Goal: Task Accomplishment & Management: Manage account settings

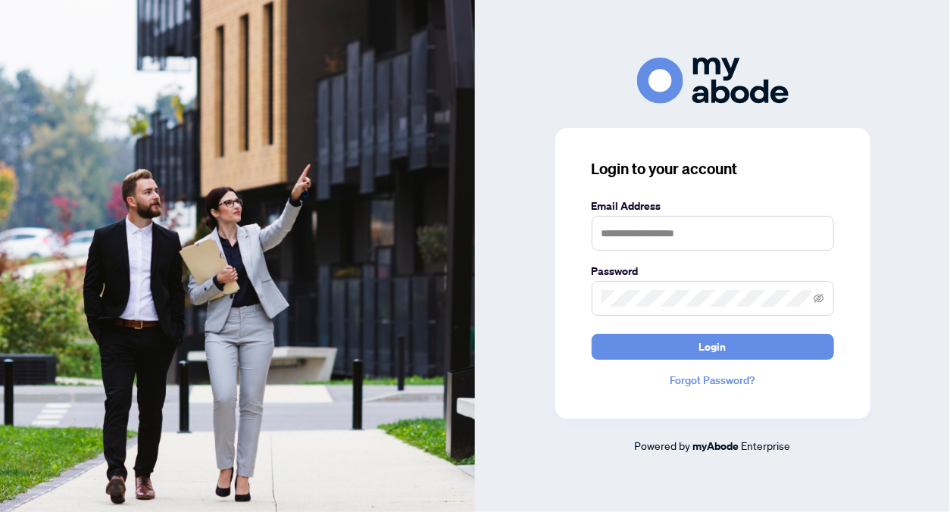
click at [546, 417] on div "Login to your account Email Address Password Login Forgot Password? Powered by …" at bounding box center [712, 256] width 475 height 397
click at [564, 71] on div at bounding box center [712, 81] width 475 height 46
click at [570, 55] on div "Login to your account Email Address Password Login Forgot Password? Powered by …" at bounding box center [712, 256] width 475 height 512
click at [691, 235] on input "text" at bounding box center [713, 233] width 242 height 35
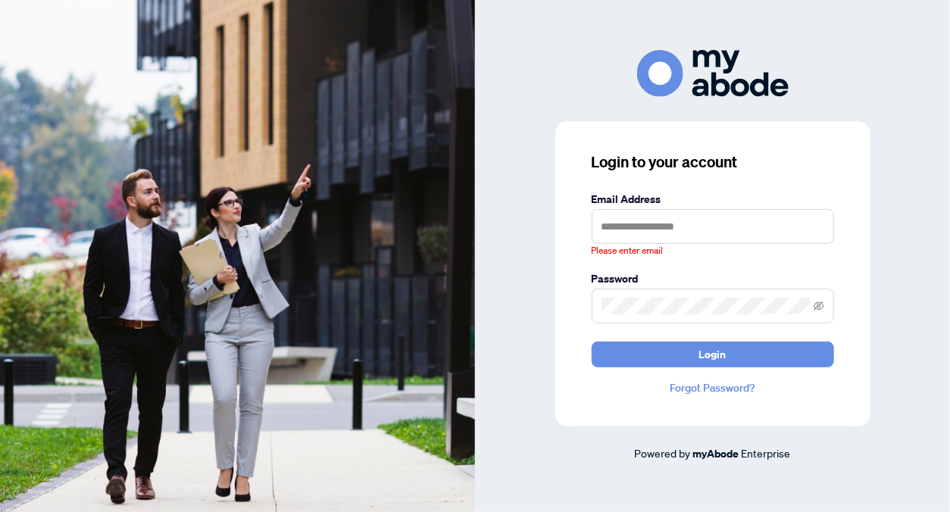
click at [552, 83] on div at bounding box center [712, 73] width 475 height 46
click at [498, 395] on div "Login to your account Email Address Please enter email Password Login Forgot Pa…" at bounding box center [712, 255] width 475 height 411
click at [533, 57] on div at bounding box center [712, 73] width 475 height 46
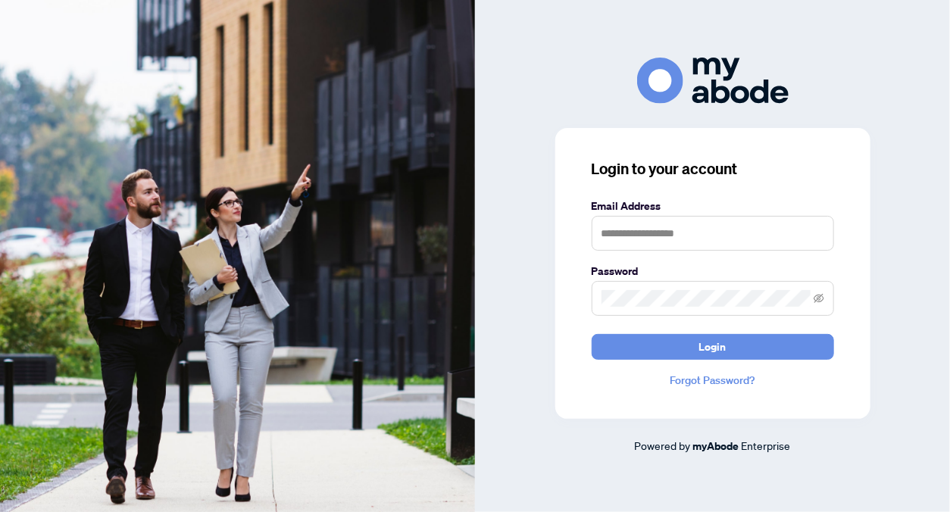
click at [527, 250] on div "Login to your account Email Address Password Login Forgot Password? Powered by …" at bounding box center [712, 256] width 475 height 397
click at [530, 51] on div "Login to your account Email Address Password Login Forgot Password? Powered by …" at bounding box center [712, 256] width 475 height 512
click at [777, 30] on div "Login to your account Email Address Password Login Forgot Password? Powered by …" at bounding box center [712, 256] width 475 height 512
click at [531, 60] on div at bounding box center [712, 81] width 475 height 46
